Goal: Task Accomplishment & Management: Use online tool/utility

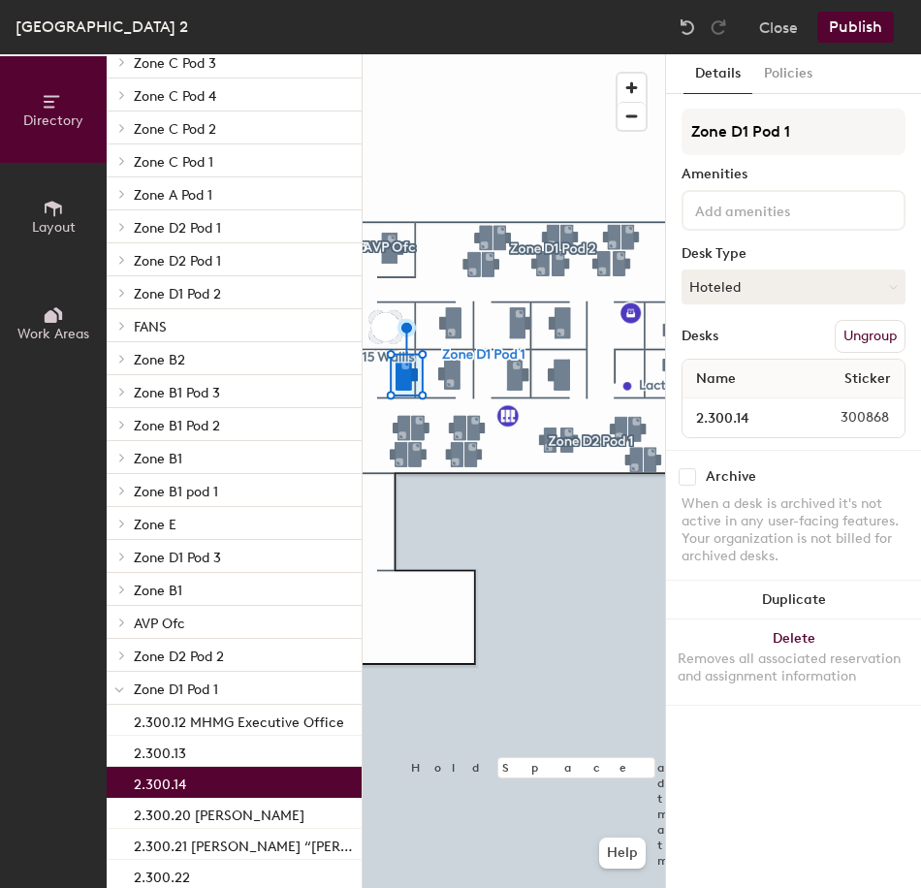
scroll to position [194, 0]
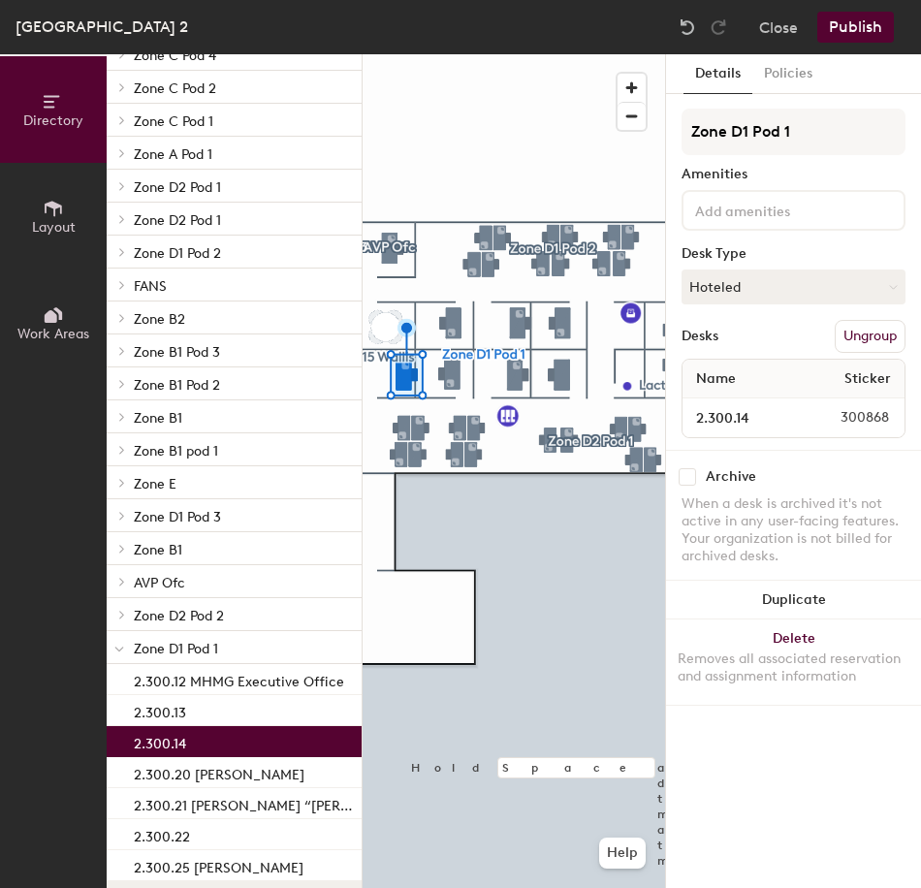
click at [119, 650] on icon at bounding box center [119, 649] width 10 height 8
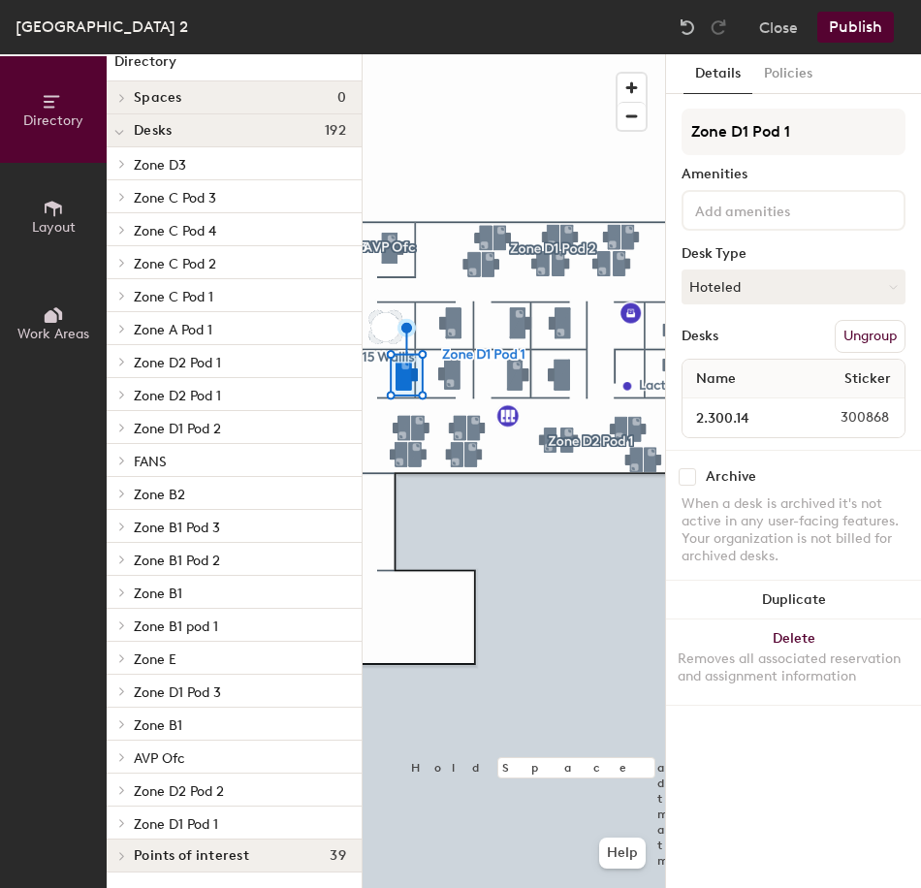
click at [121, 792] on icon at bounding box center [122, 790] width 4 height 8
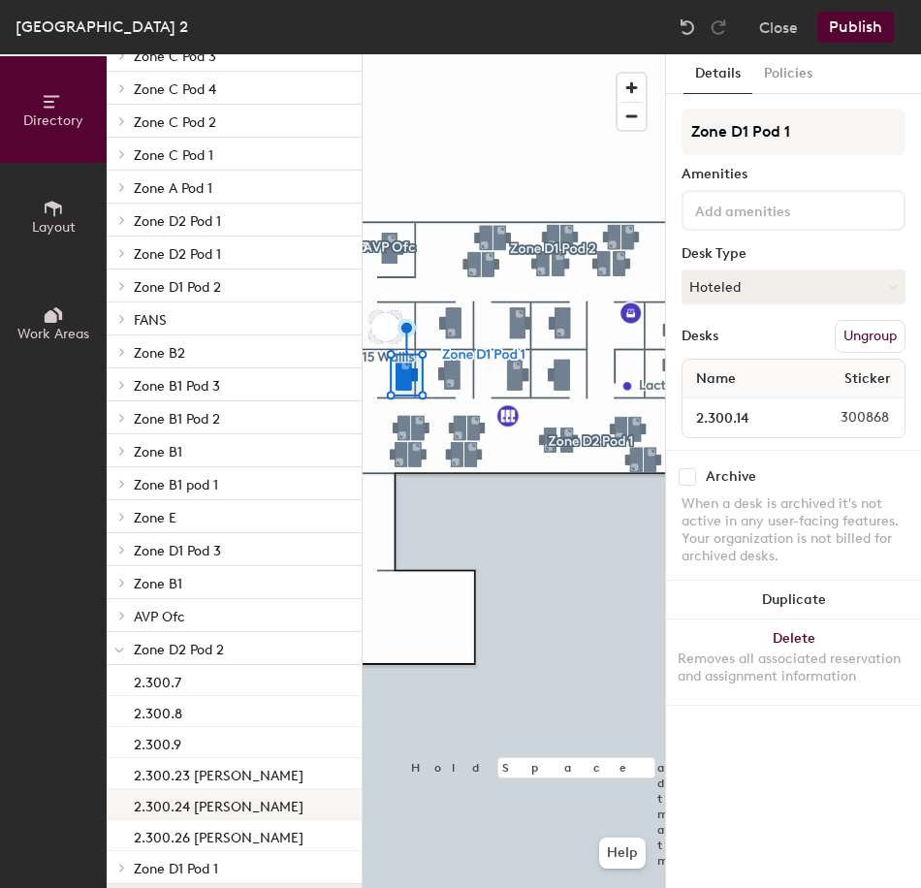
scroll to position [204, 0]
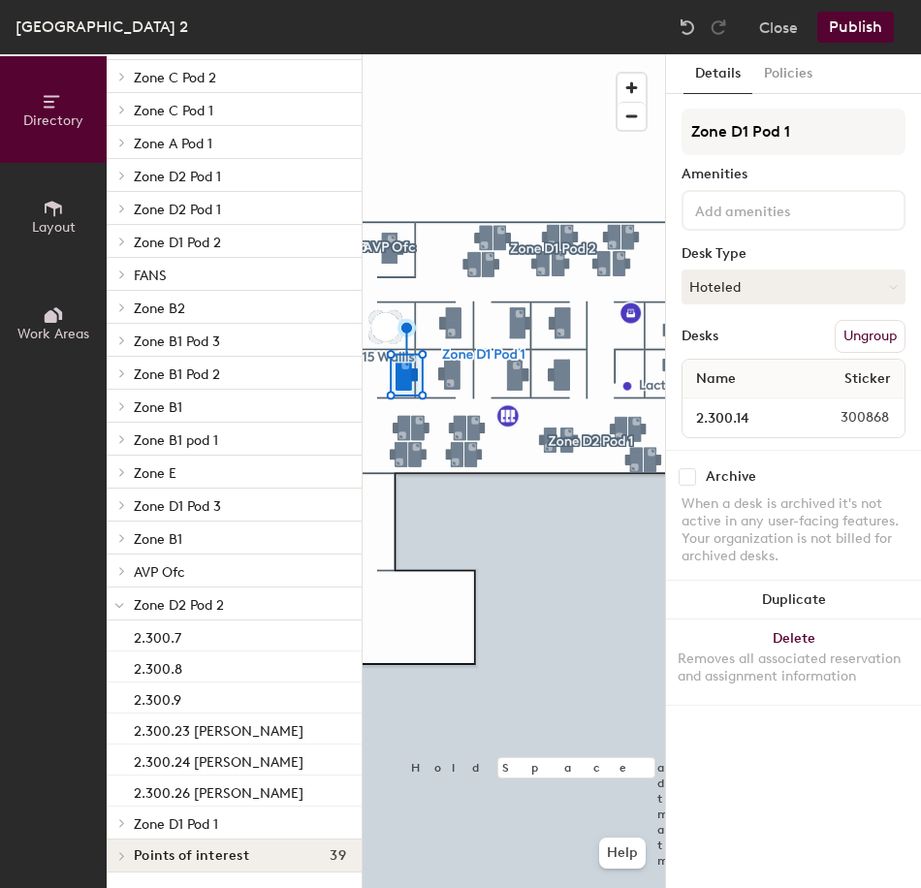
click at [118, 826] on icon at bounding box center [122, 823] width 8 height 10
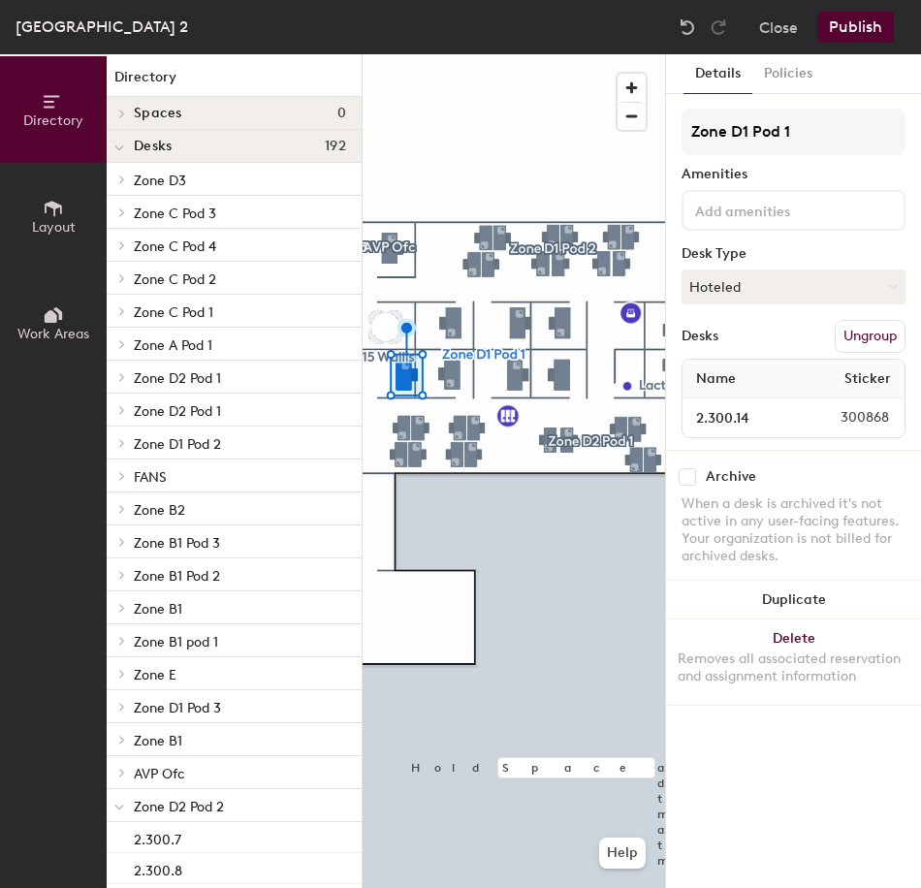
scroll to position [0, 0]
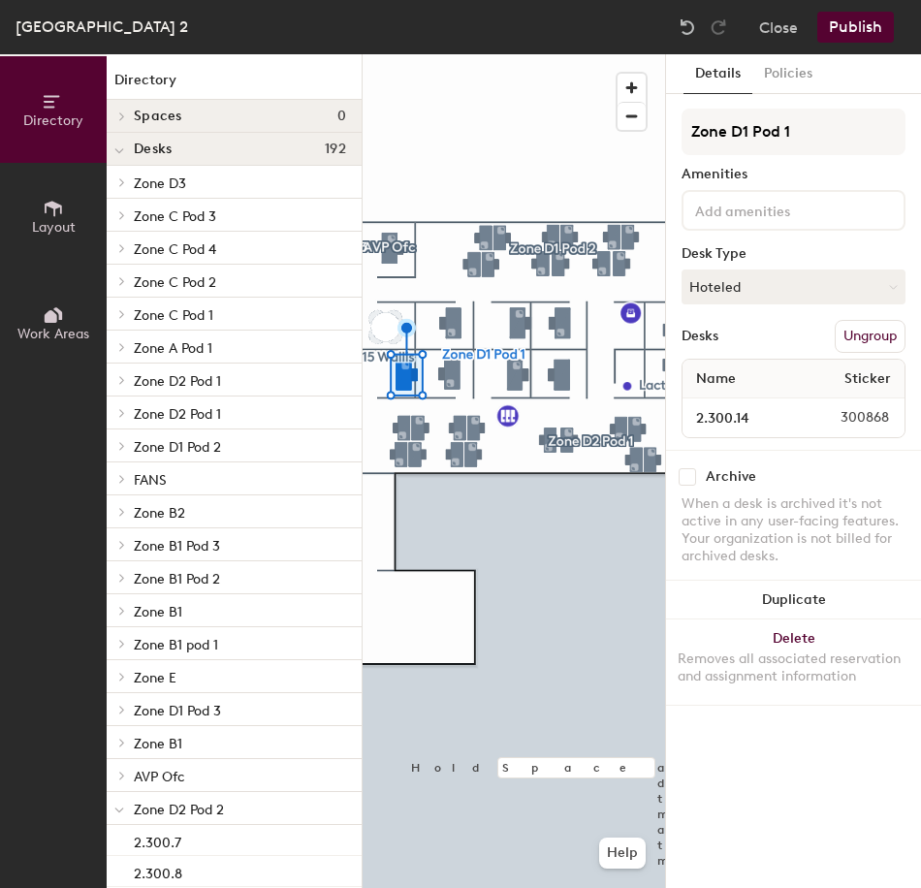
click at [125, 453] on div at bounding box center [119, 445] width 25 height 32
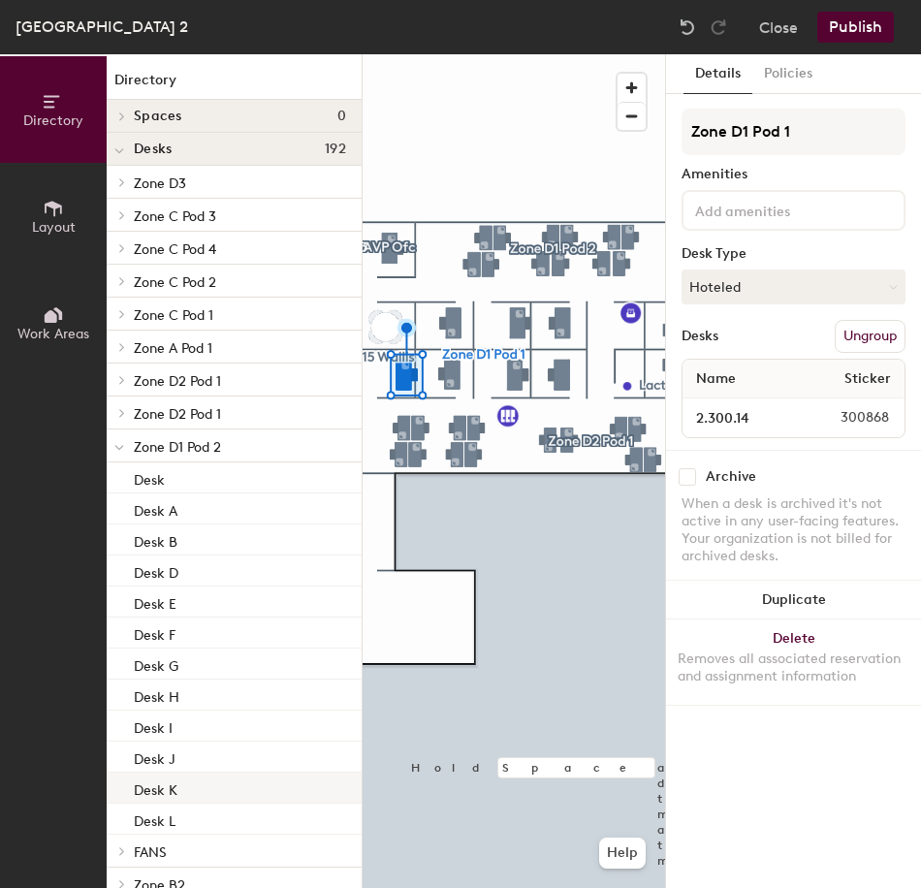
click at [174, 795] on p "Desk K" at bounding box center [156, 787] width 44 height 22
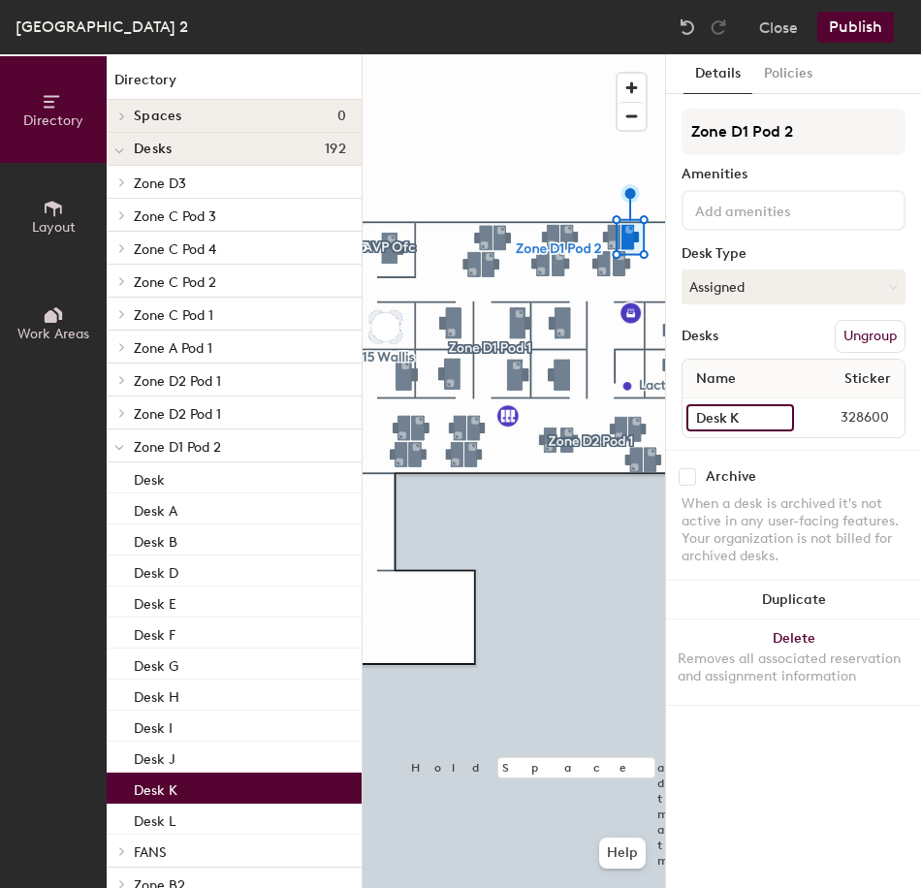
click at [775, 418] on input "Desk K" at bounding box center [740, 417] width 108 height 27
click at [767, 418] on input "Desk K" at bounding box center [740, 417] width 108 height 27
click at [767, 420] on input "Desk K" at bounding box center [740, 417] width 108 height 27
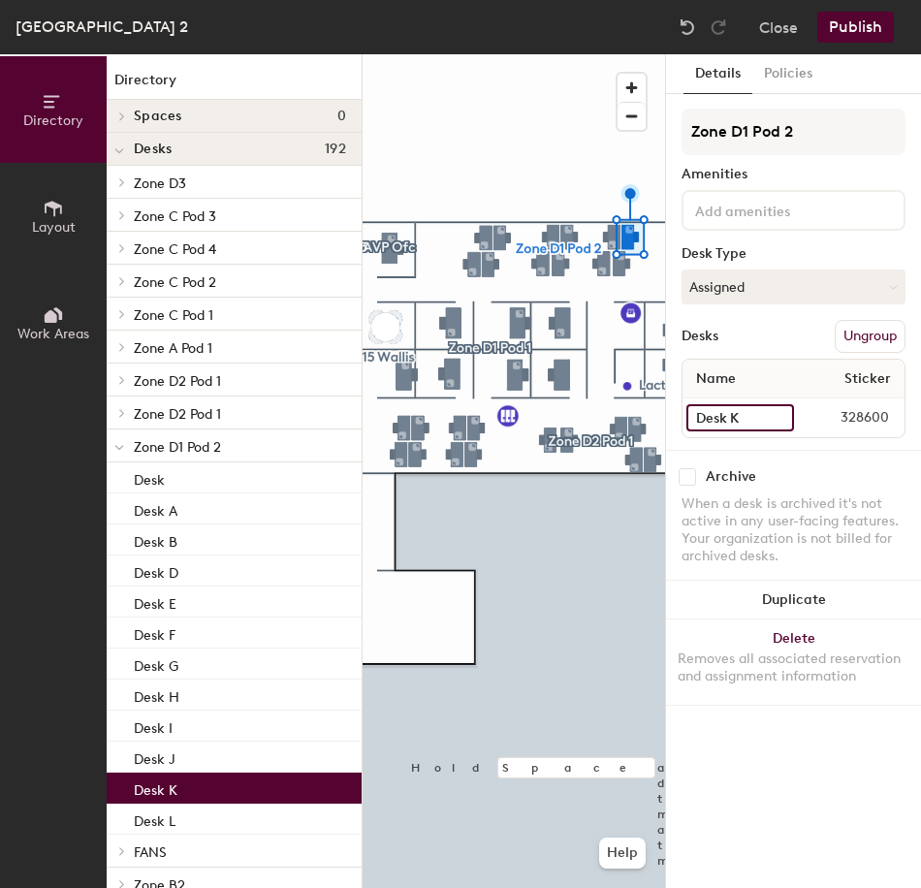
click at [743, 416] on input "Desk K" at bounding box center [740, 417] width 108 height 27
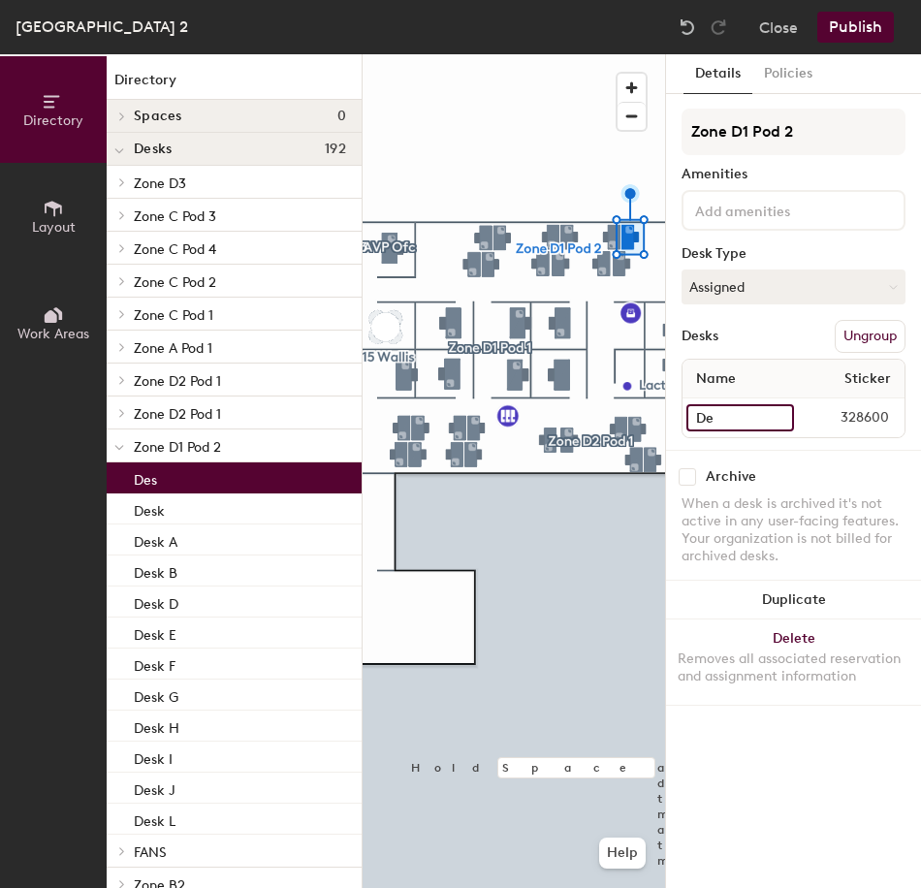
type input "D"
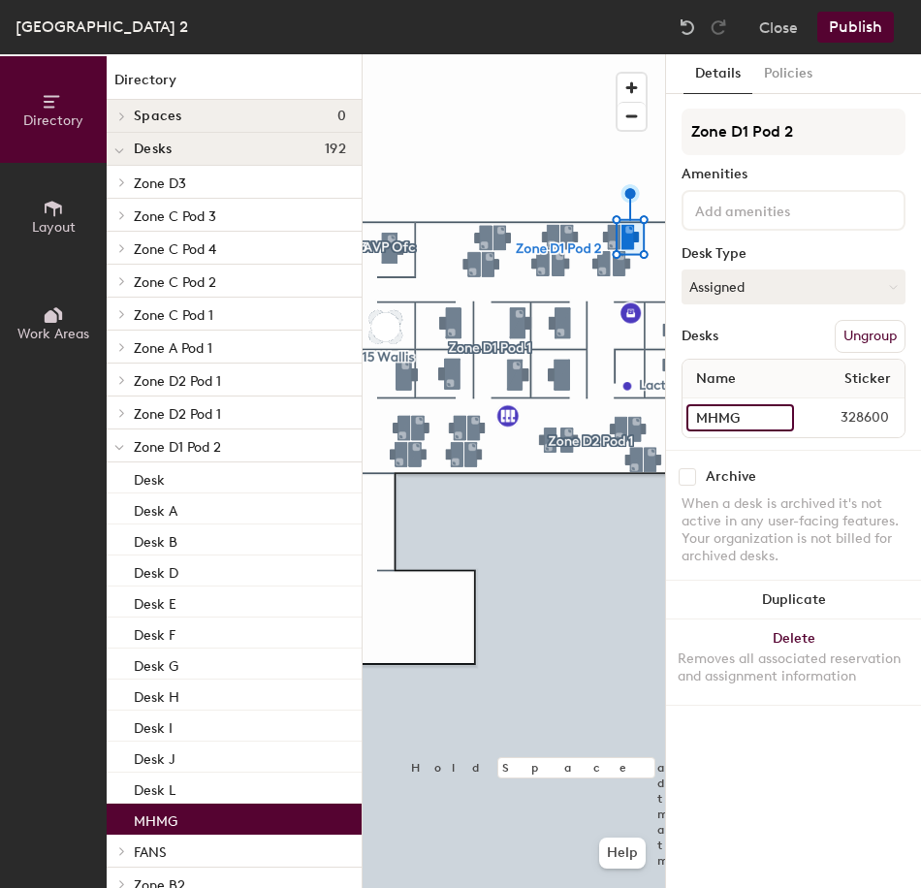
type input "MHMG"
click at [744, 758] on div "Details Policies Zone D1 Pod 2 Amenities Desk Type Assigned Desks Ungroup Name …" at bounding box center [793, 470] width 255 height 833
click at [848, 29] on button "Publish" at bounding box center [855, 27] width 77 height 31
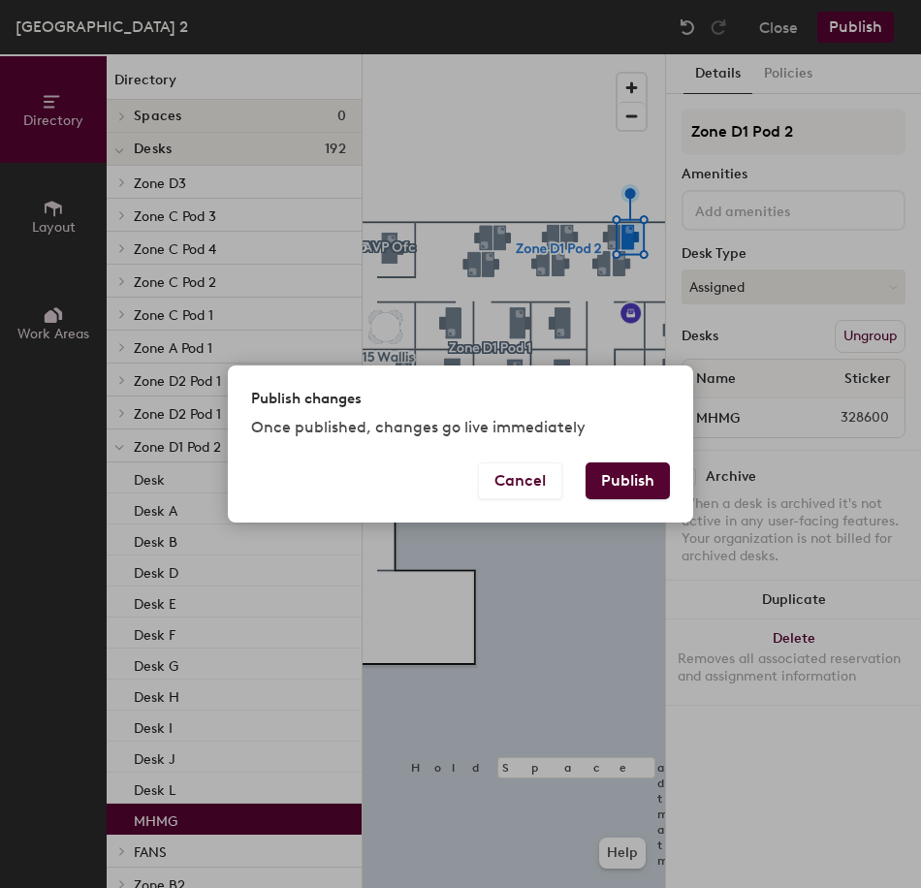
click at [609, 476] on button "Publish" at bounding box center [627, 480] width 84 height 37
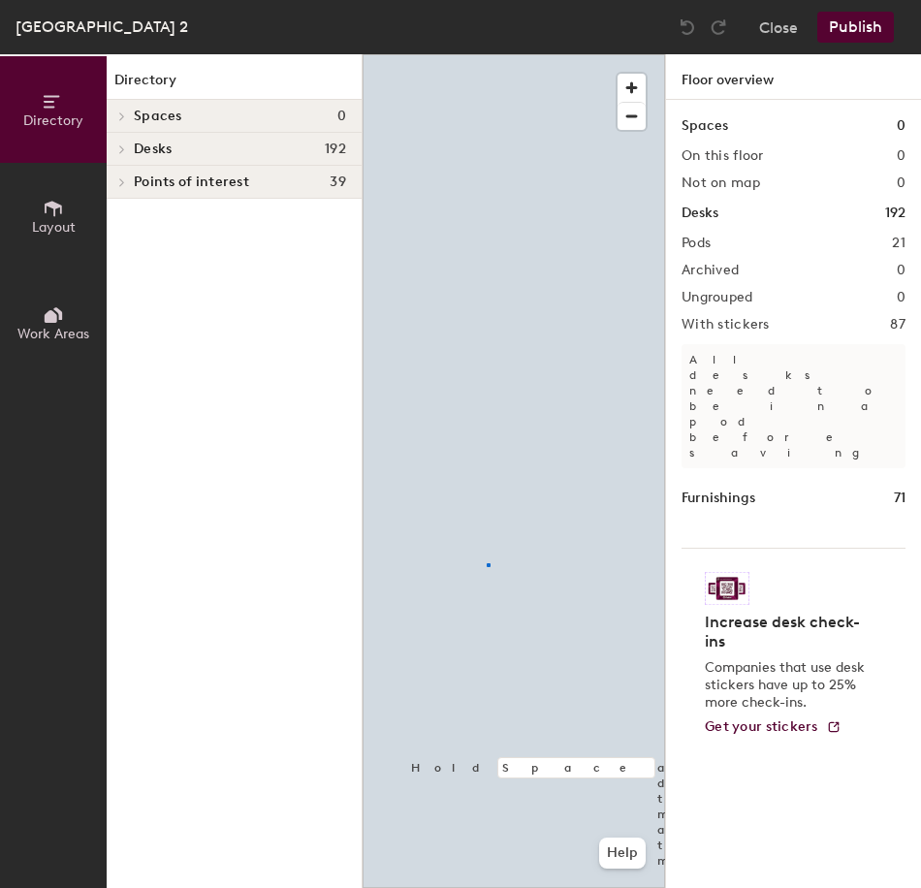
click at [486, 54] on div at bounding box center [513, 54] width 302 height 0
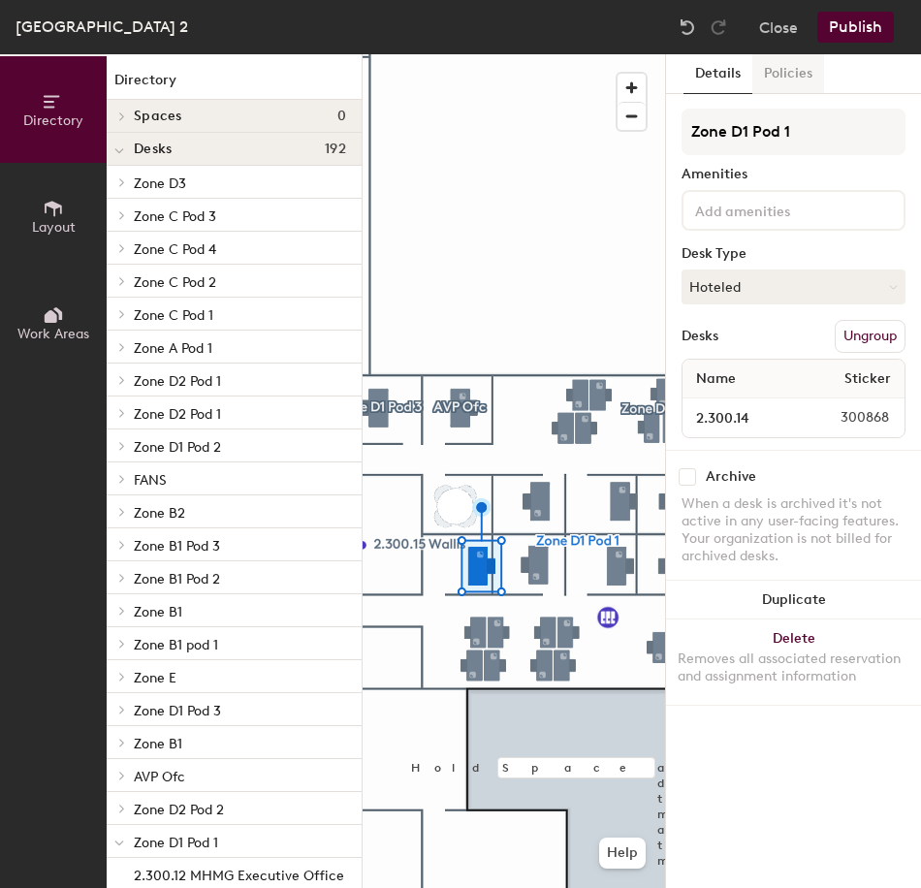
click at [789, 67] on button "Policies" at bounding box center [788, 74] width 72 height 40
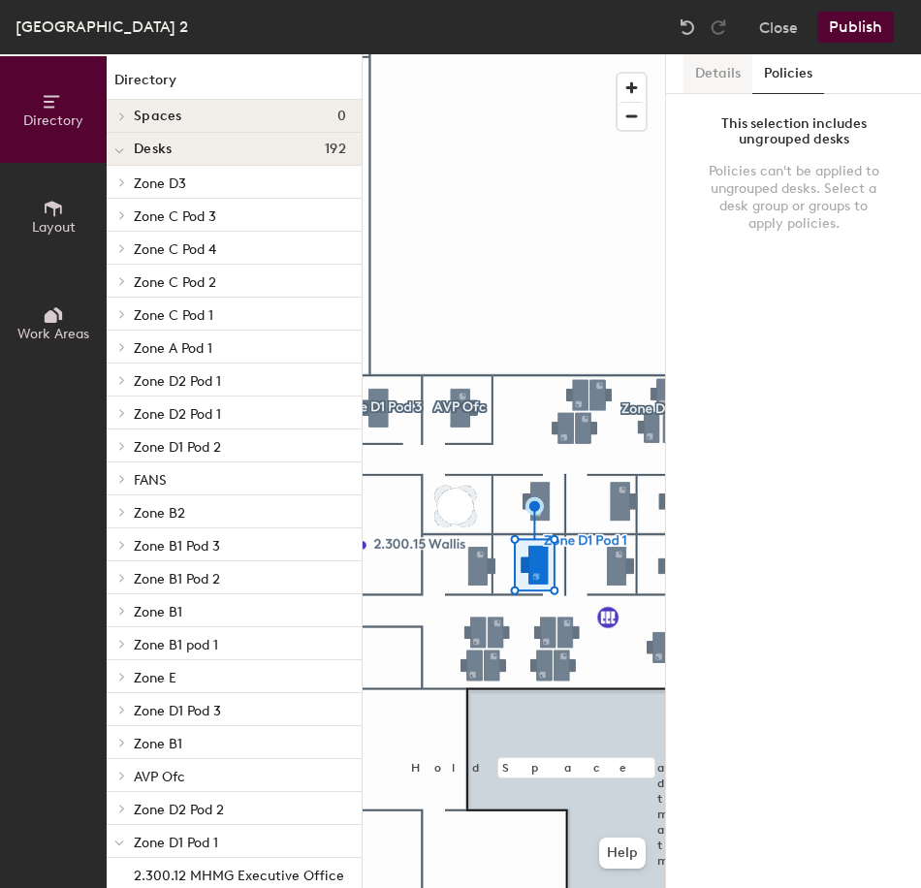
click at [717, 77] on button "Details" at bounding box center [717, 74] width 69 height 40
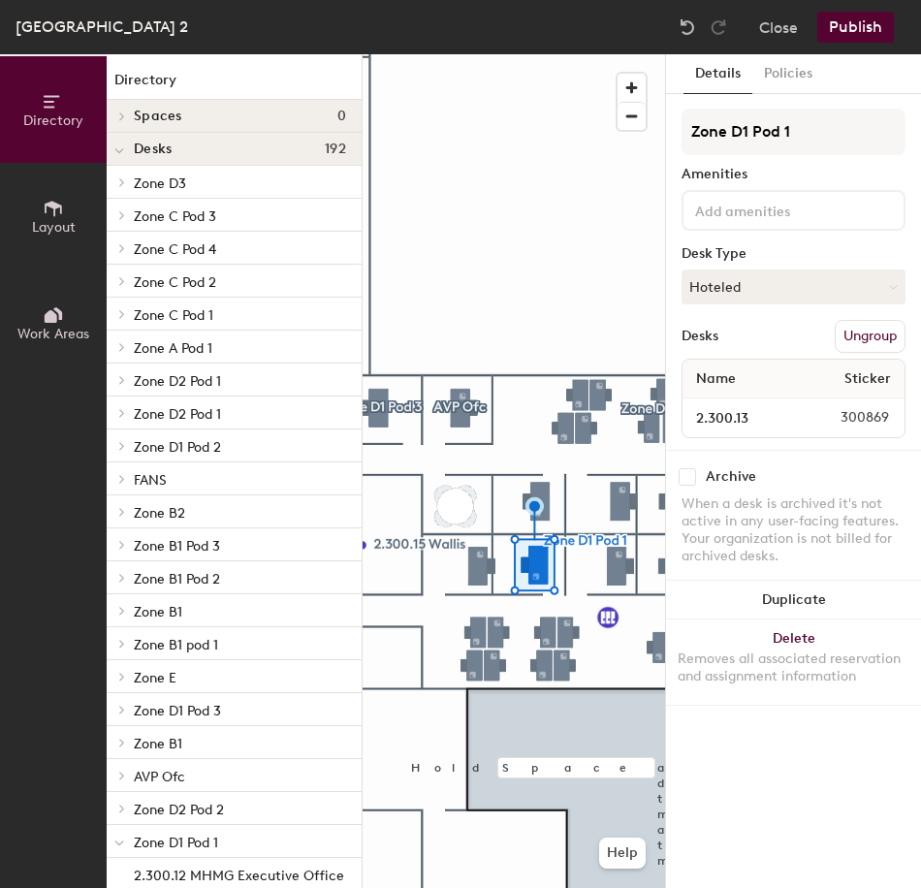
click at [660, 54] on div at bounding box center [513, 54] width 302 height 0
click at [775, 23] on button "Close" at bounding box center [778, 27] width 39 height 31
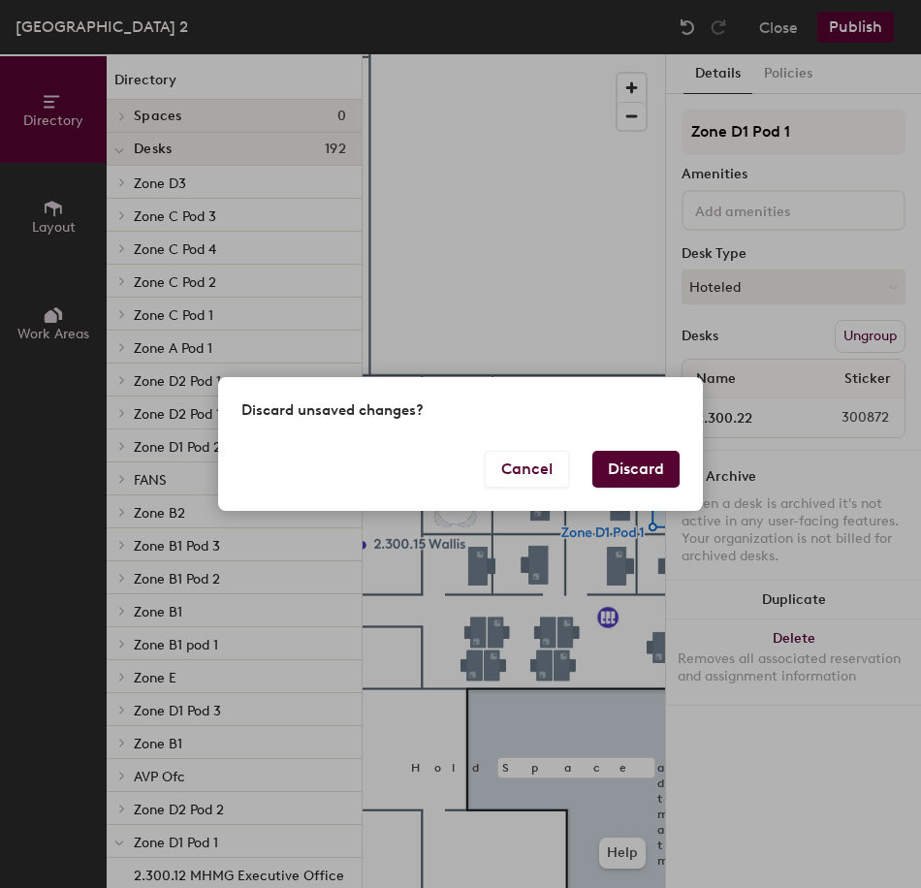
click at [630, 480] on button "Discard" at bounding box center [635, 469] width 87 height 37
